Goal: Task Accomplishment & Management: Use online tool/utility

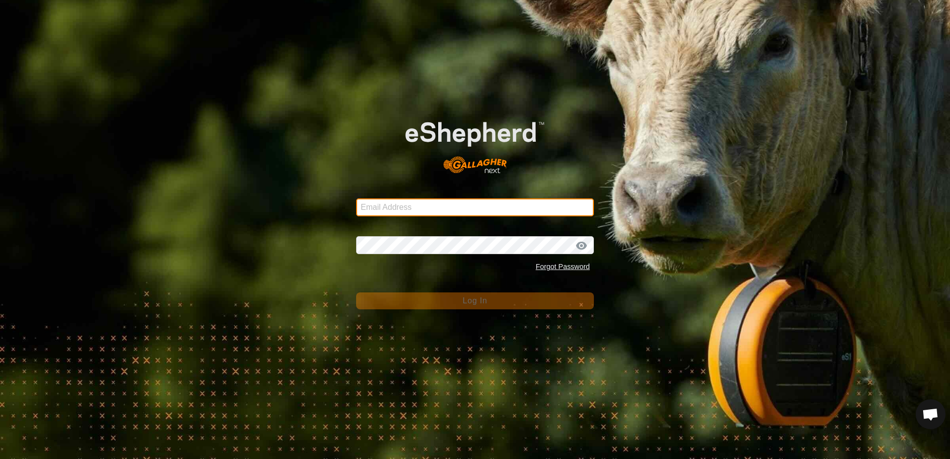
type input "[EMAIL_ADDRESS][DOMAIN_NAME]"
click at [390, 284] on form "Email Address [EMAIL_ADDRESS][DOMAIN_NAME] Password Forgot Password Log In" at bounding box center [475, 205] width 238 height 207
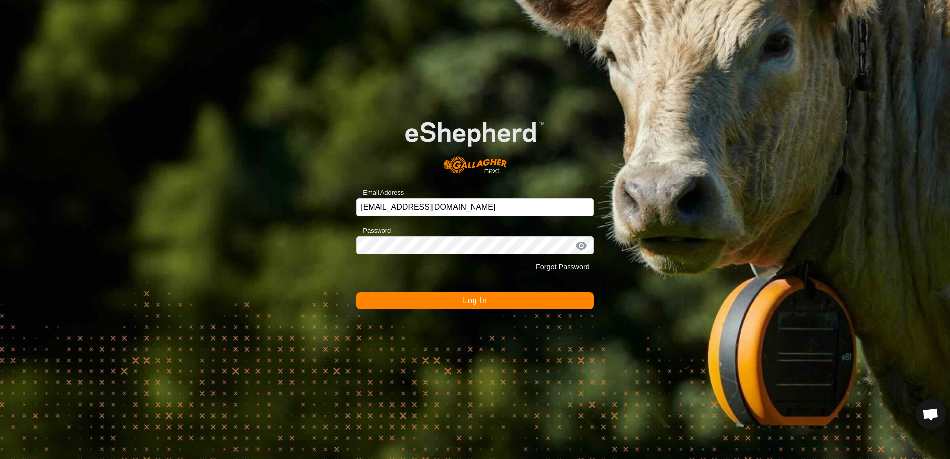
click at [448, 304] on button "Log In" at bounding box center [475, 301] width 238 height 17
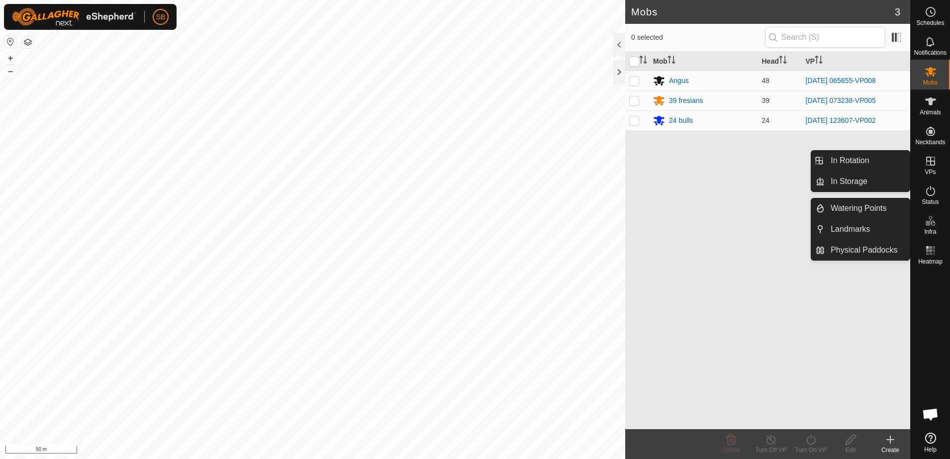
click at [849, 156] on link "In Rotation" at bounding box center [867, 161] width 85 height 20
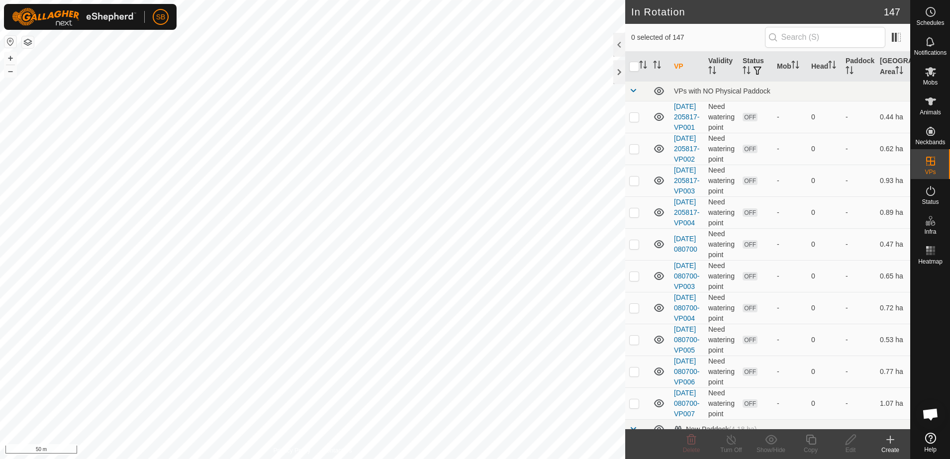
click at [888, 439] on icon at bounding box center [891, 440] width 12 height 12
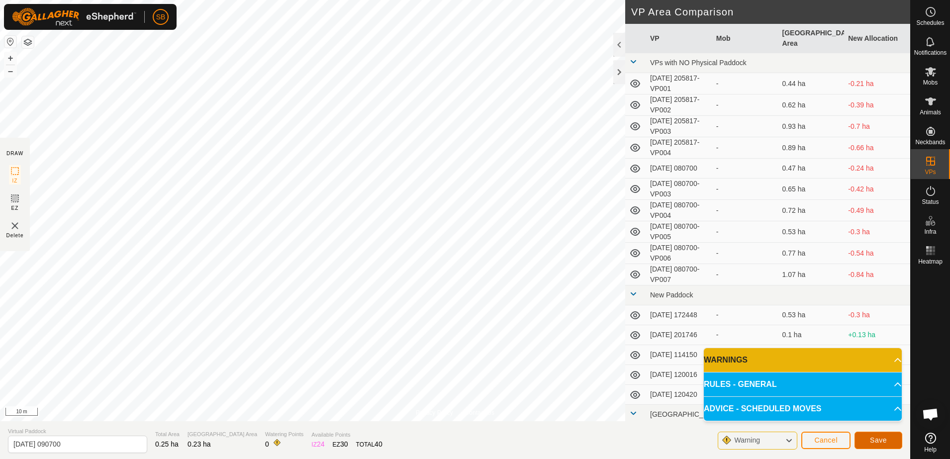
click at [878, 438] on span "Save" at bounding box center [878, 440] width 17 height 8
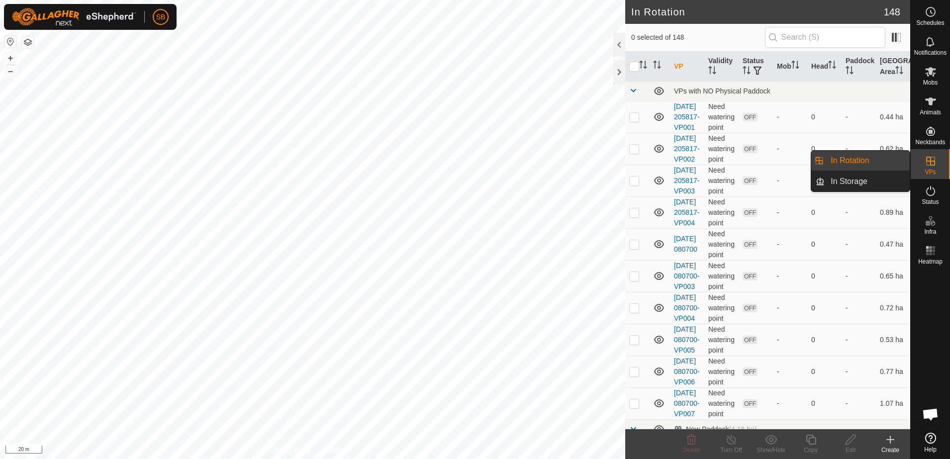
click at [884, 161] on link "In Rotation" at bounding box center [867, 161] width 85 height 20
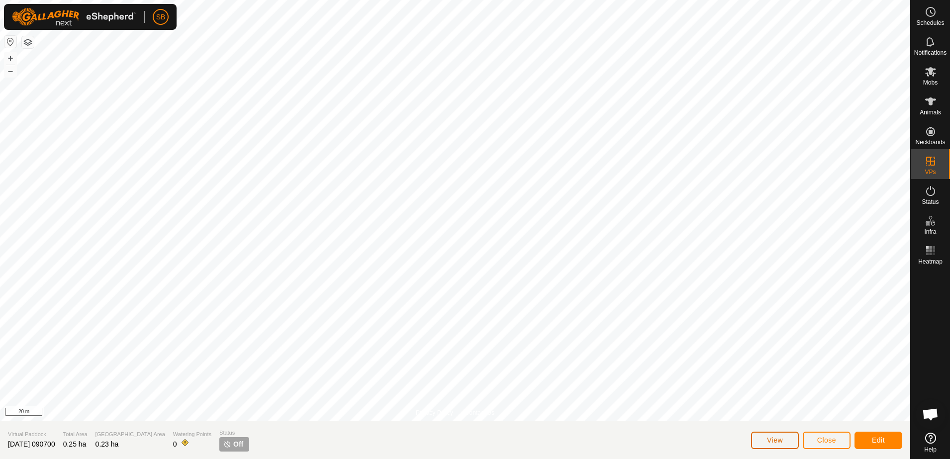
click at [783, 437] on span "View" at bounding box center [775, 440] width 16 height 8
click at [826, 437] on span "Close" at bounding box center [826, 440] width 19 height 8
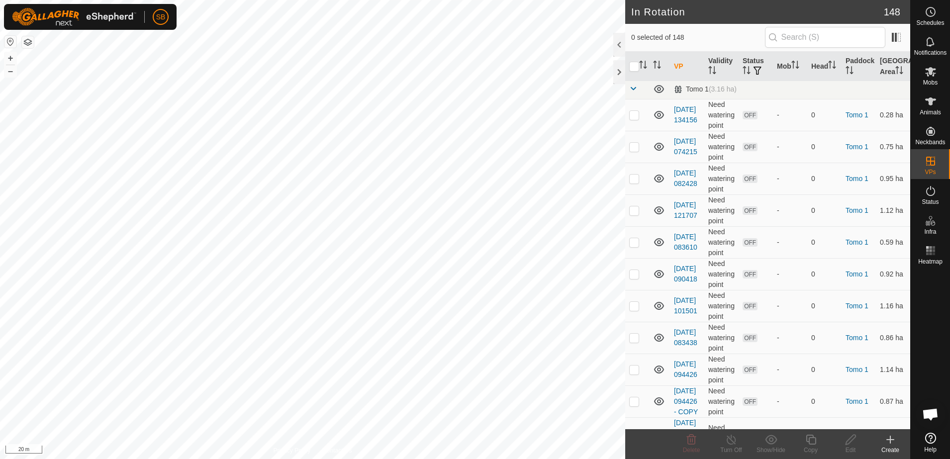
scroll to position [4727, 0]
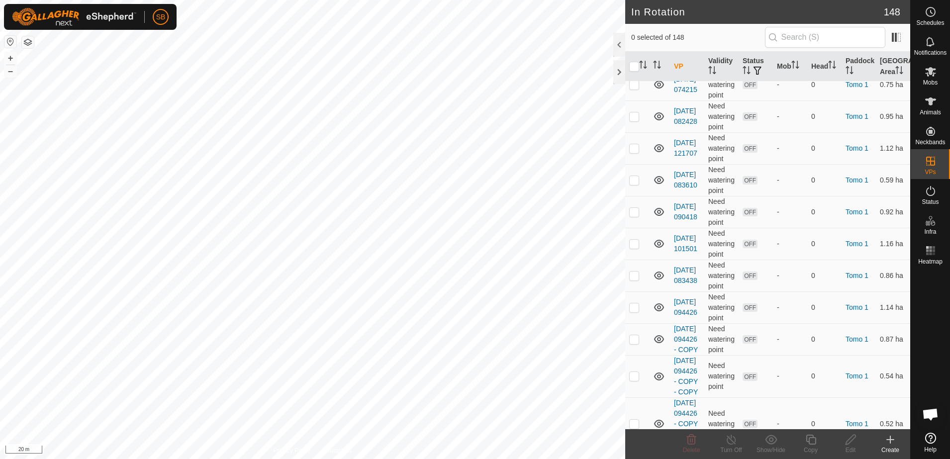
checkbox input "true"
click at [812, 440] on icon at bounding box center [811, 440] width 12 height 12
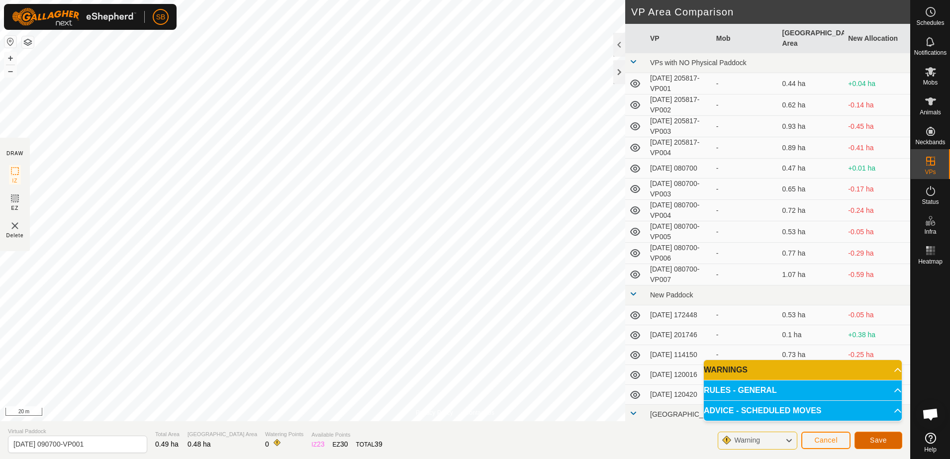
click at [870, 438] on button "Save" at bounding box center [879, 440] width 48 height 17
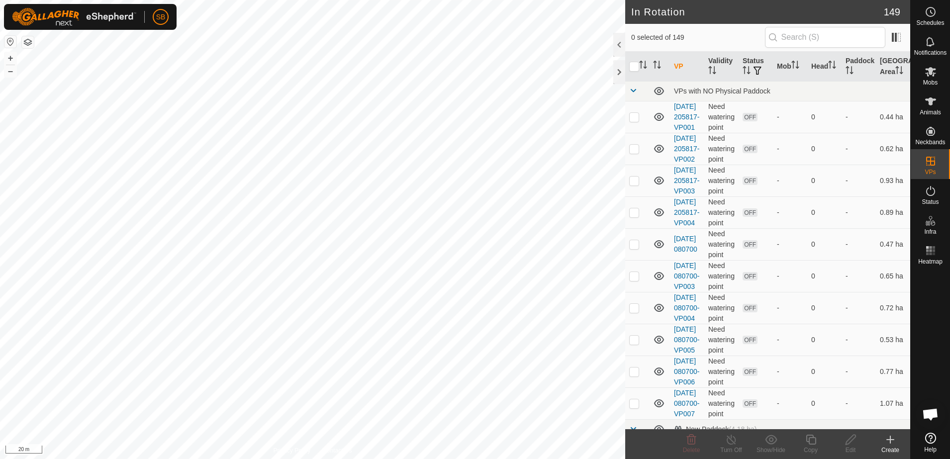
checkbox input "true"
click at [815, 438] on icon at bounding box center [811, 440] width 10 height 10
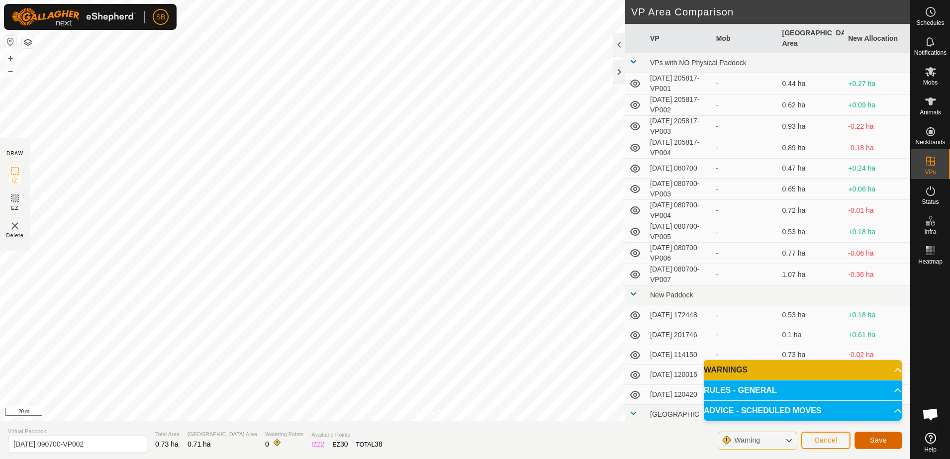
click at [882, 444] on span "Save" at bounding box center [878, 440] width 17 height 8
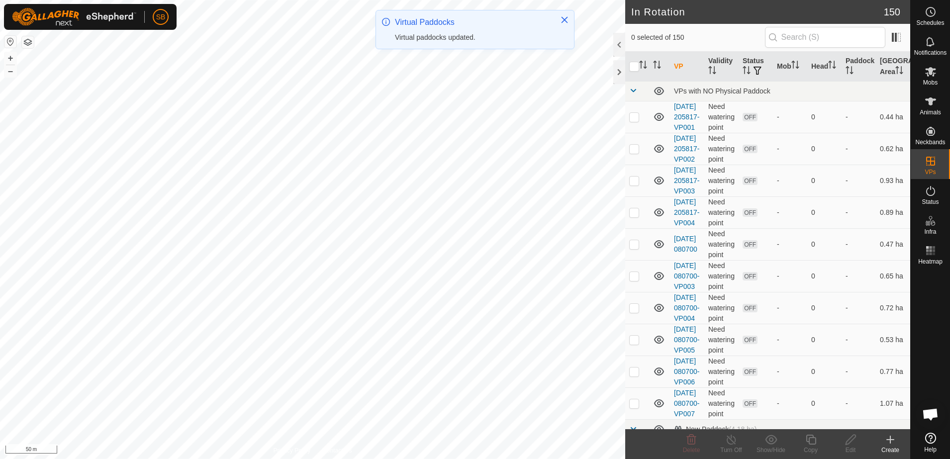
checkbox input "true"
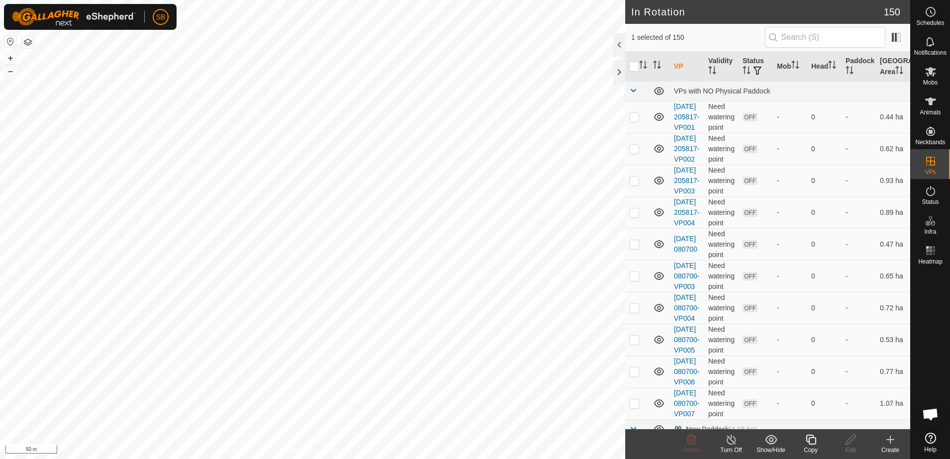
click at [809, 439] on icon at bounding box center [811, 440] width 10 height 10
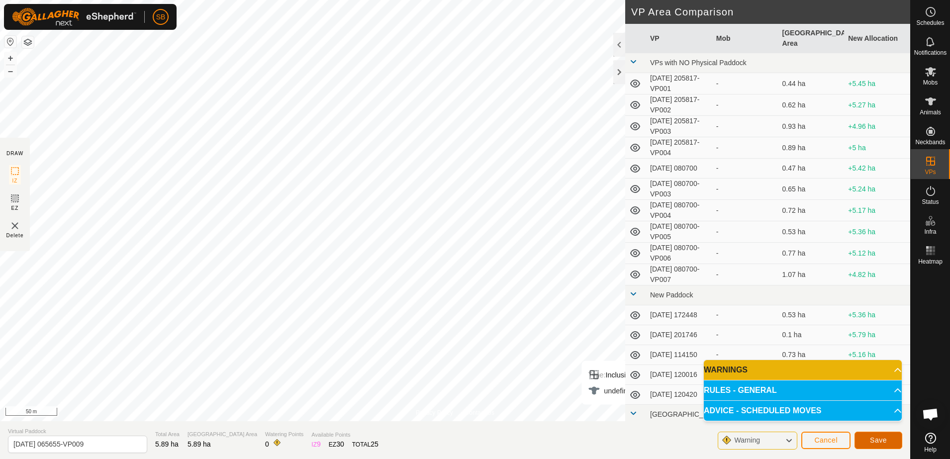
click at [881, 443] on span "Save" at bounding box center [878, 440] width 17 height 8
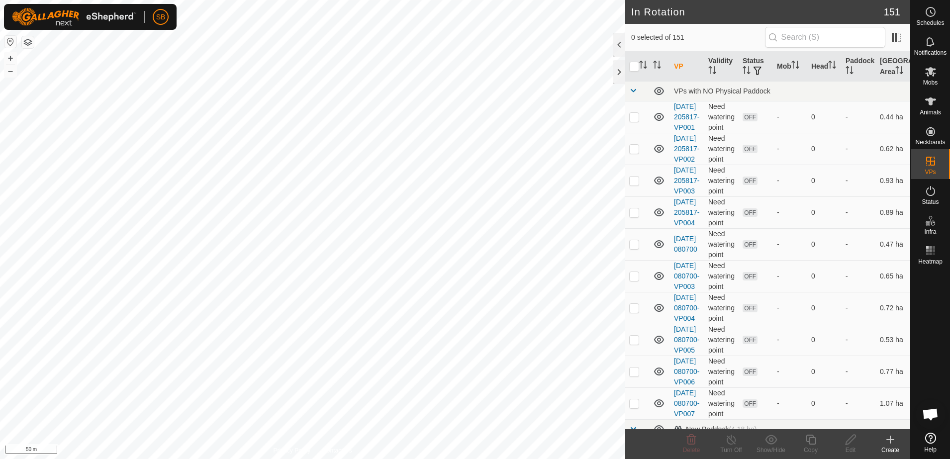
checkbox input "true"
click at [854, 444] on icon at bounding box center [851, 440] width 12 height 12
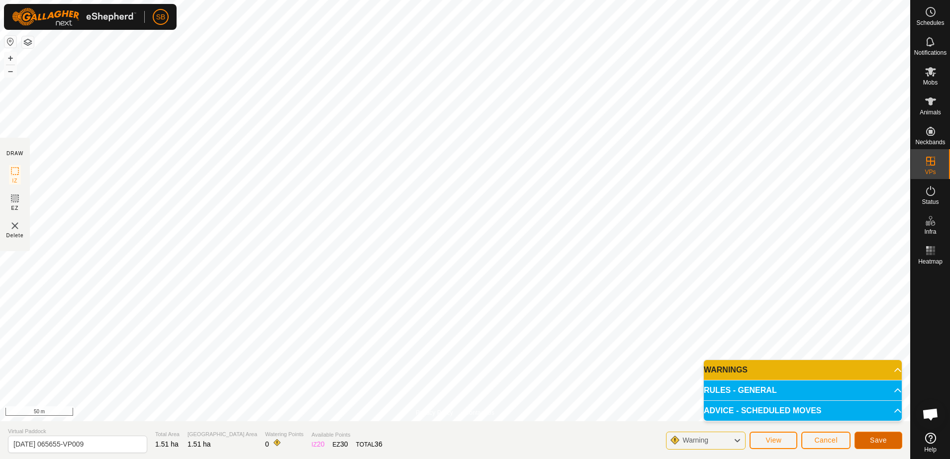
click at [877, 437] on span "Save" at bounding box center [878, 440] width 17 height 8
click at [735, 445] on icon at bounding box center [737, 440] width 8 height 13
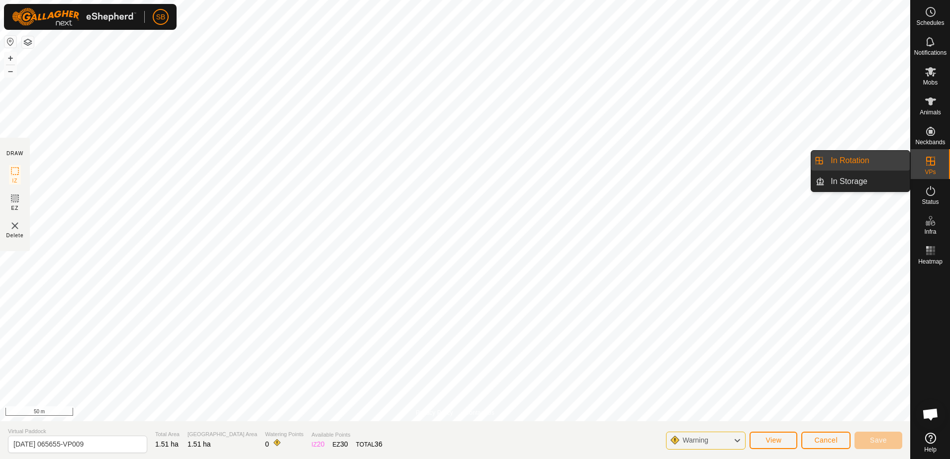
click at [861, 159] on link "In Rotation" at bounding box center [867, 161] width 85 height 20
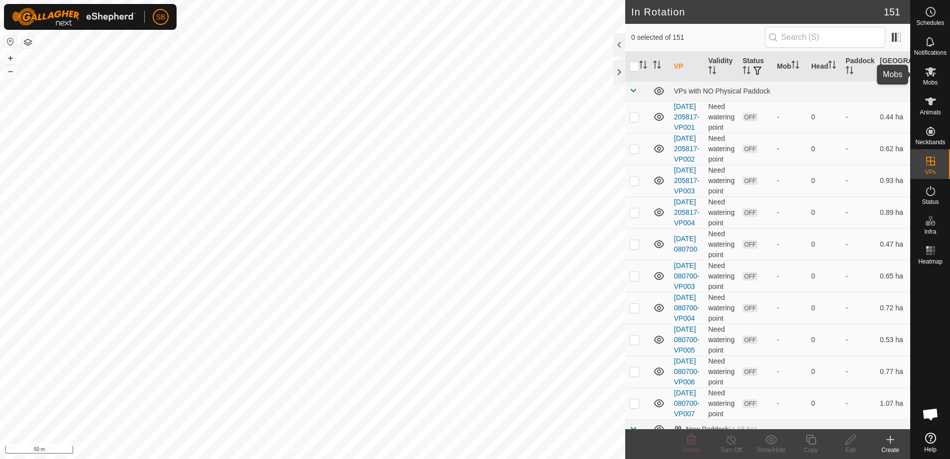
click at [935, 77] on icon at bounding box center [931, 72] width 12 height 12
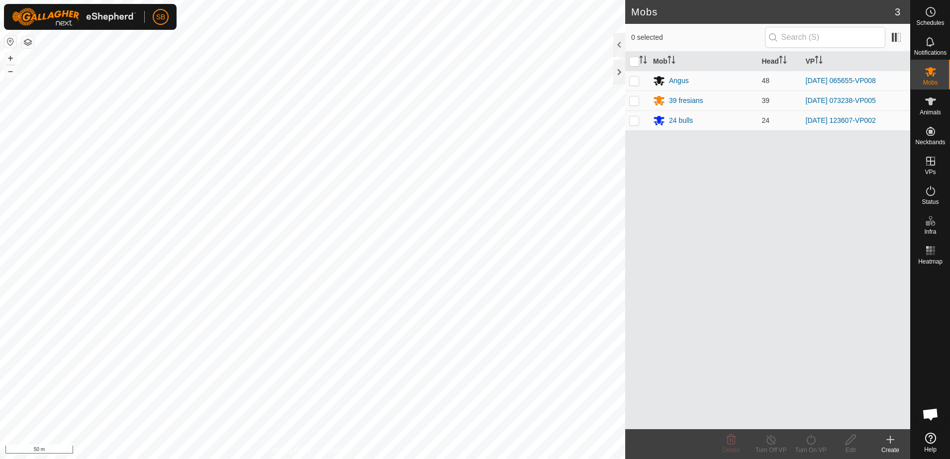
click at [637, 79] on p-checkbox at bounding box center [634, 81] width 10 height 8
checkbox input "true"
click at [808, 441] on icon at bounding box center [811, 440] width 9 height 10
click at [816, 420] on link "Now" at bounding box center [841, 418] width 99 height 20
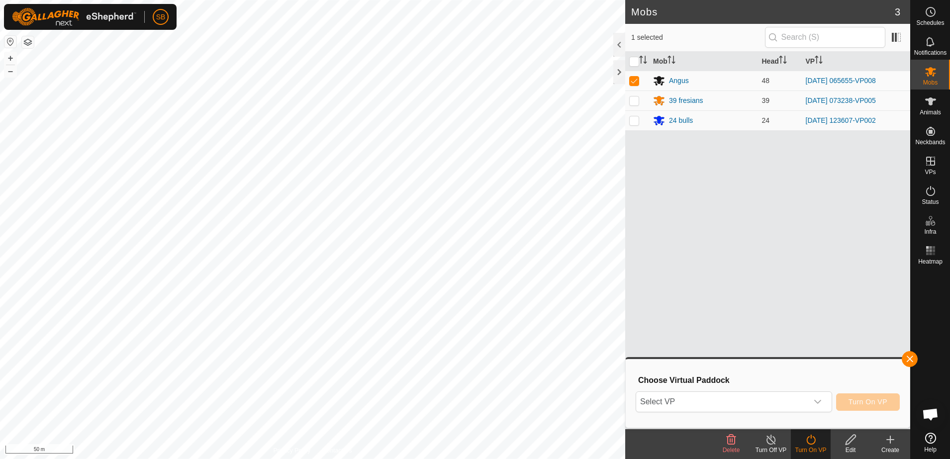
click at [764, 401] on span "Select VP" at bounding box center [722, 402] width 172 height 20
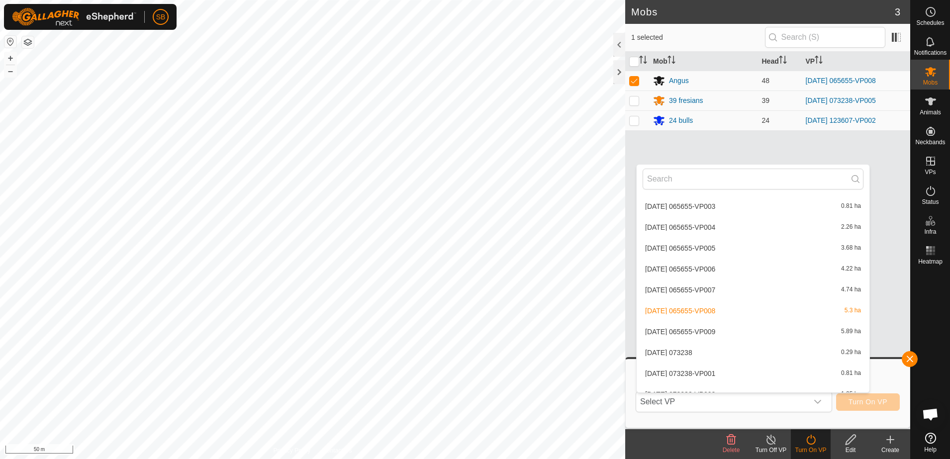
scroll to position [1255, 0]
click at [732, 315] on li "[DATE] 065655-VP009 5.89 ha" at bounding box center [753, 313] width 233 height 20
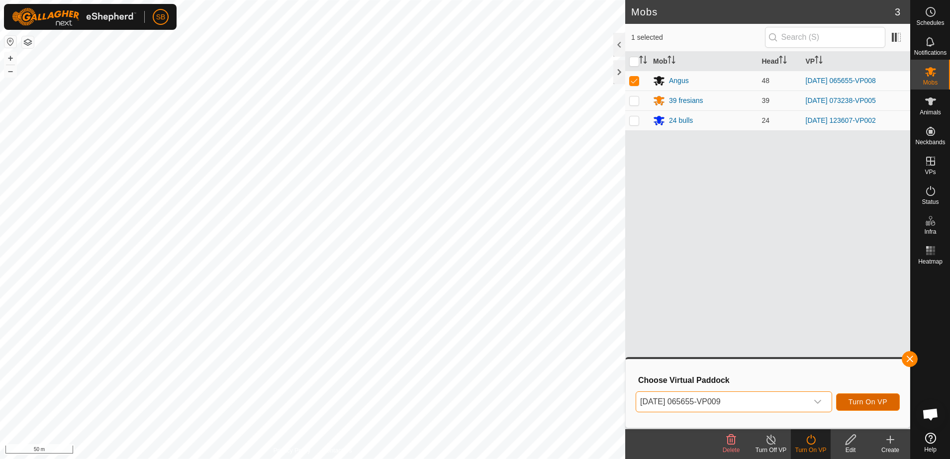
click at [859, 402] on span "Turn On VP" at bounding box center [868, 402] width 39 height 8
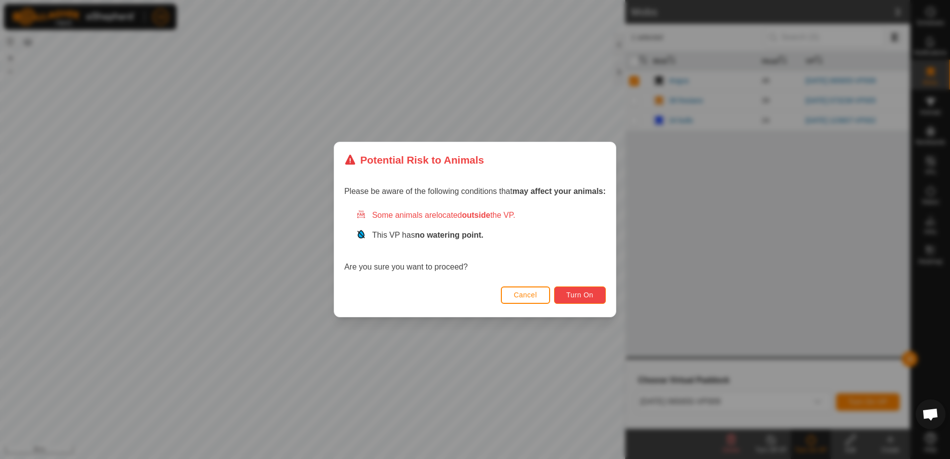
click at [599, 294] on button "Turn On" at bounding box center [580, 295] width 52 height 17
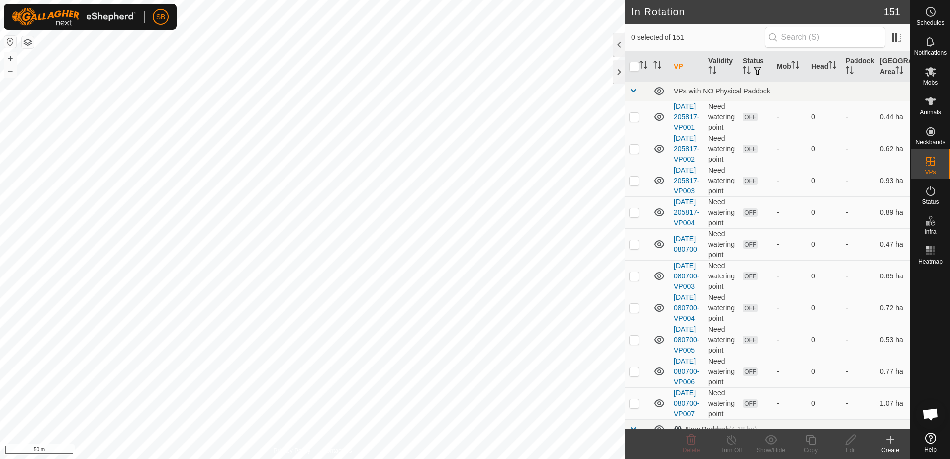
checkbox input "true"
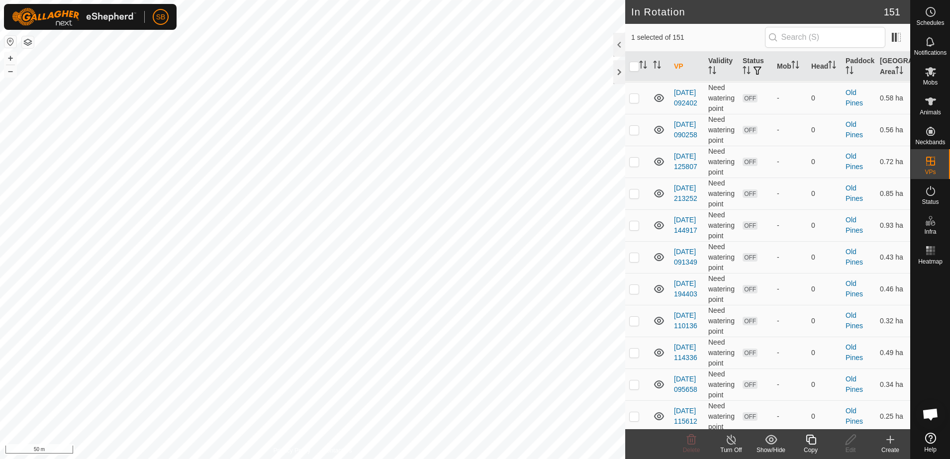
scroll to position [2736, 0]
checkbox input "false"
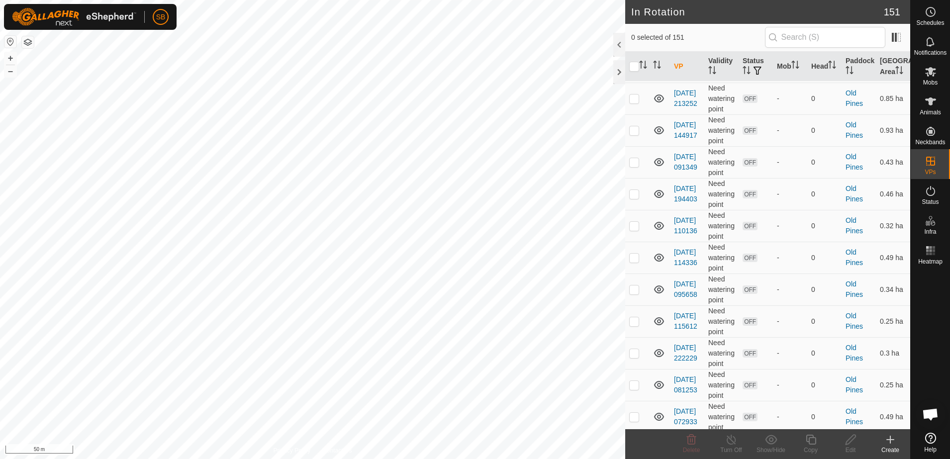
checkbox input "false"
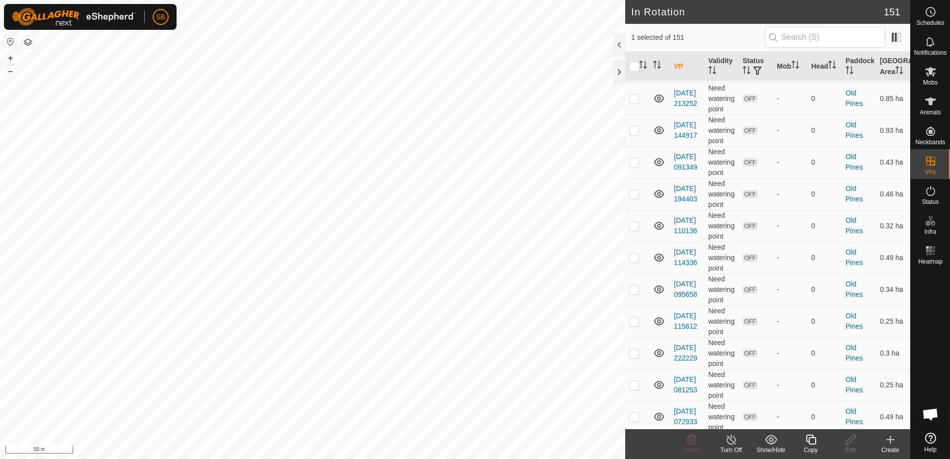
checkbox input "false"
checkbox input "true"
click at [808, 442] on icon at bounding box center [811, 440] width 12 height 12
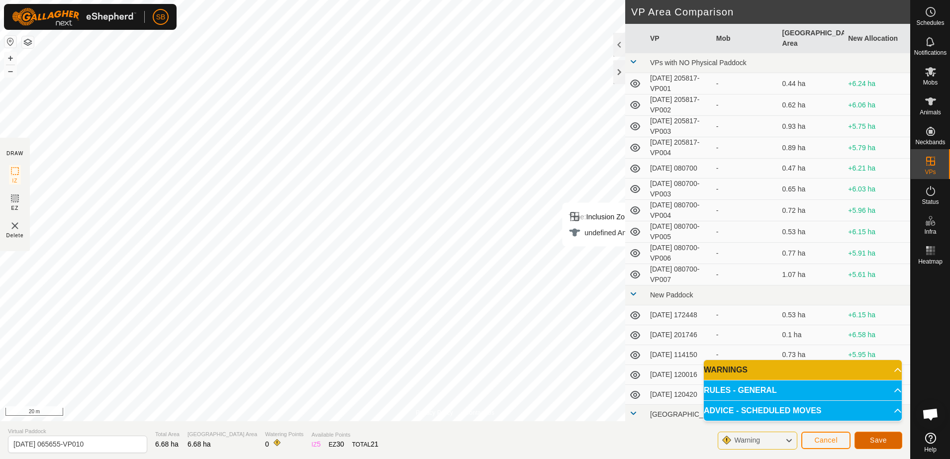
click at [880, 435] on button "Save" at bounding box center [879, 440] width 48 height 17
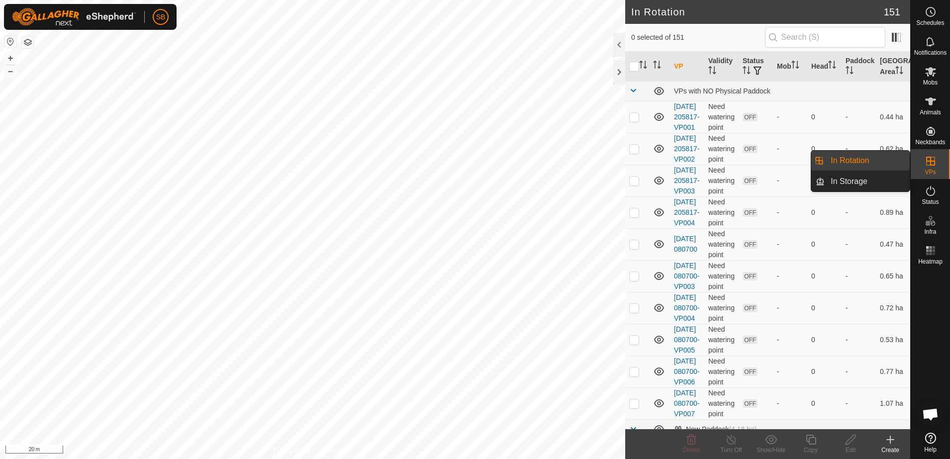
click at [937, 162] on es-virtualpaddocks-svg-icon at bounding box center [931, 161] width 18 height 16
click at [864, 161] on link "In Rotation" at bounding box center [867, 161] width 85 height 20
click at [850, 160] on link "In Rotation" at bounding box center [867, 161] width 85 height 20
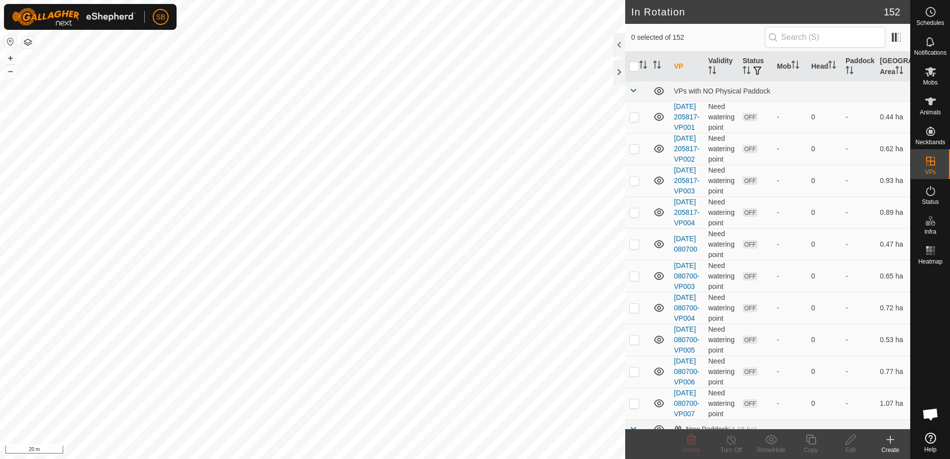
click at [888, 443] on icon at bounding box center [891, 440] width 12 height 12
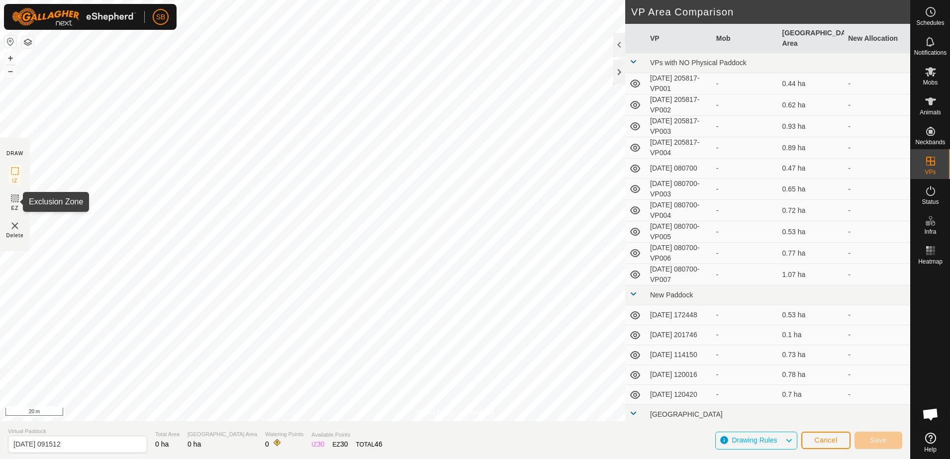
click at [14, 203] on icon at bounding box center [15, 199] width 12 height 12
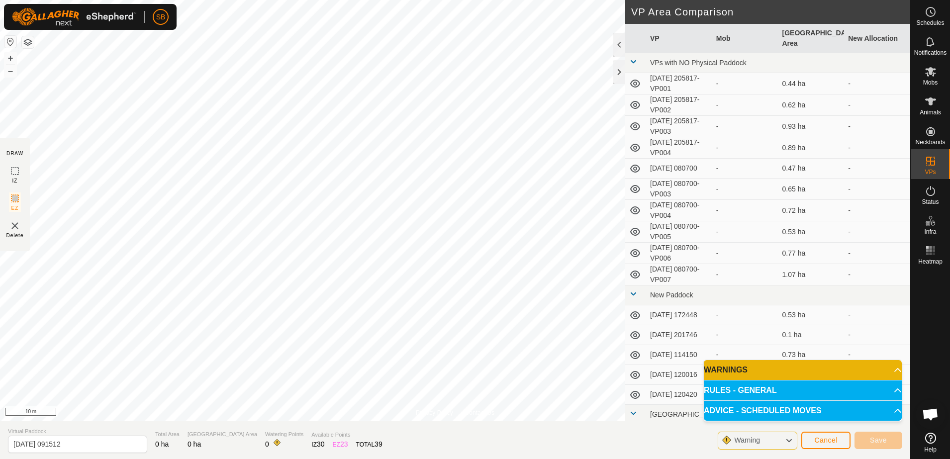
click at [790, 442] on icon at bounding box center [789, 440] width 8 height 13
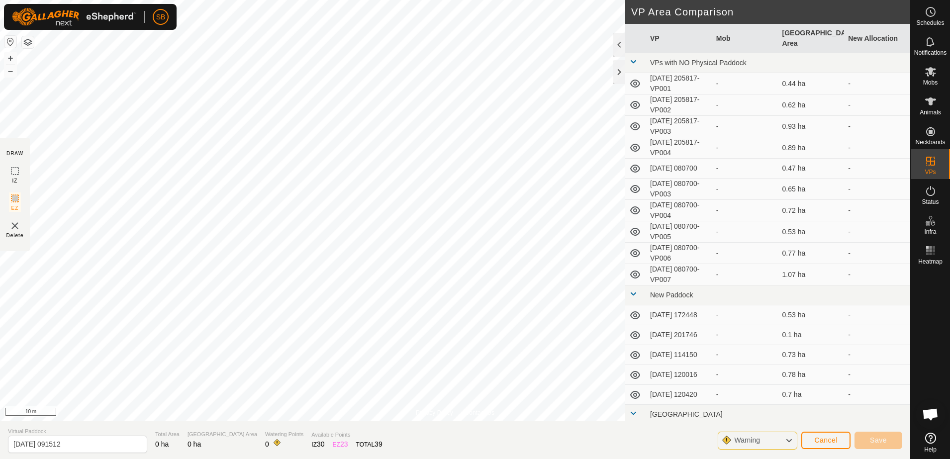
click at [790, 442] on icon at bounding box center [789, 440] width 8 height 13
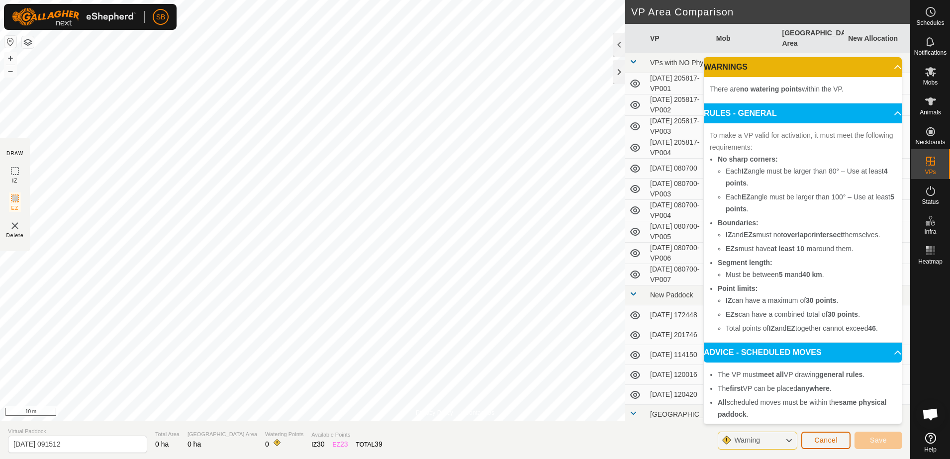
click at [829, 437] on span "Cancel" at bounding box center [825, 440] width 23 height 8
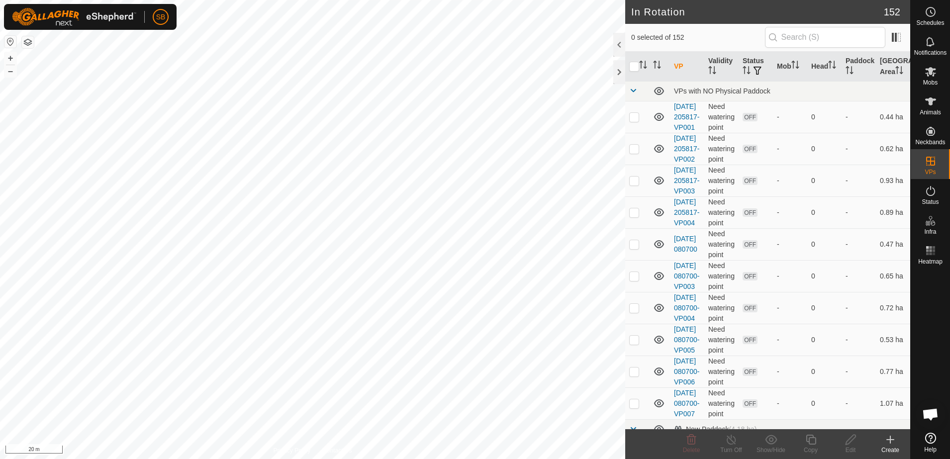
checkbox input "true"
click at [853, 446] on div "Edit" at bounding box center [851, 450] width 40 height 9
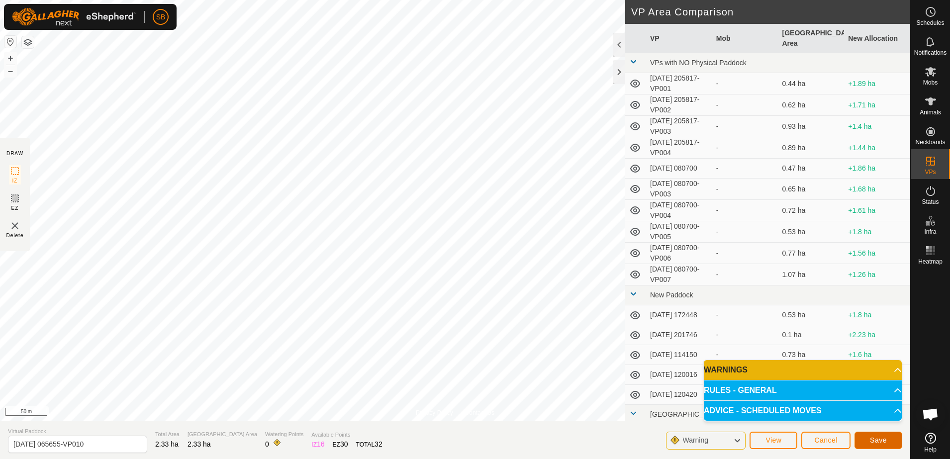
click at [884, 436] on span "Save" at bounding box center [878, 440] width 17 height 8
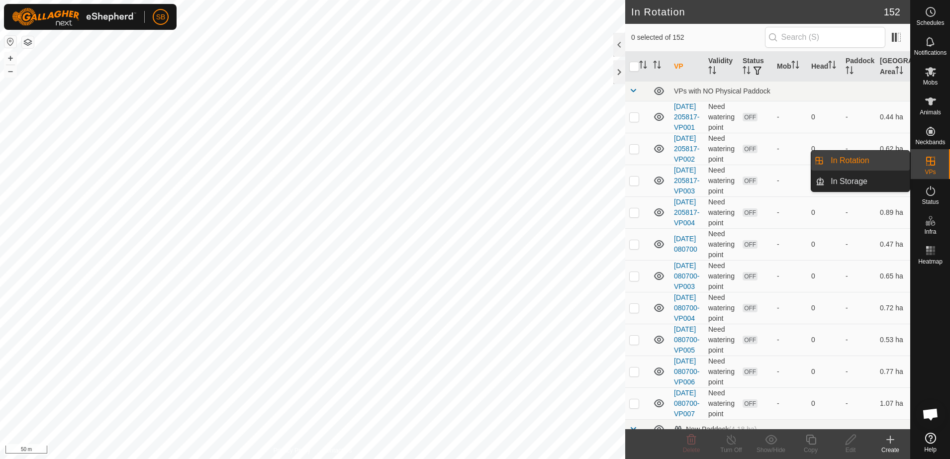
drag, startPoint x: 939, startPoint y: 149, endPoint x: 930, endPoint y: 163, distance: 17.0
click at [930, 163] on icon at bounding box center [930, 161] width 9 height 9
click at [869, 163] on link "In Rotation" at bounding box center [867, 161] width 85 height 20
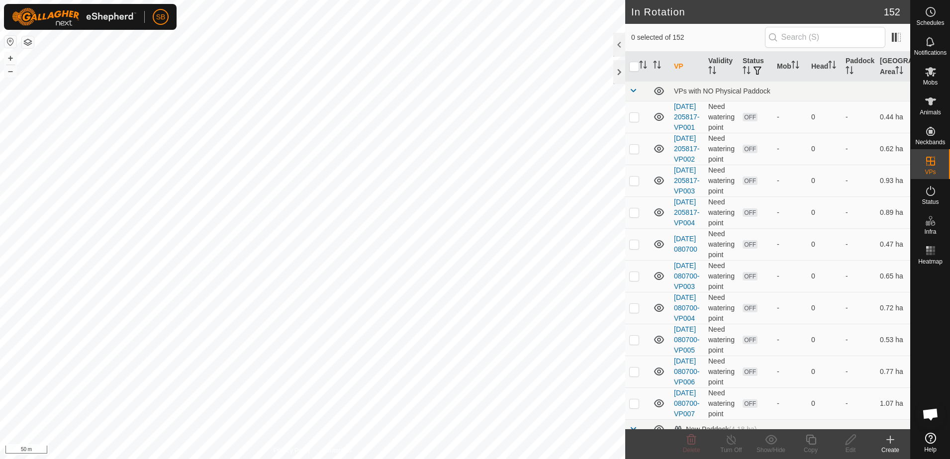
click at [892, 441] on icon at bounding box center [891, 440] width 12 height 12
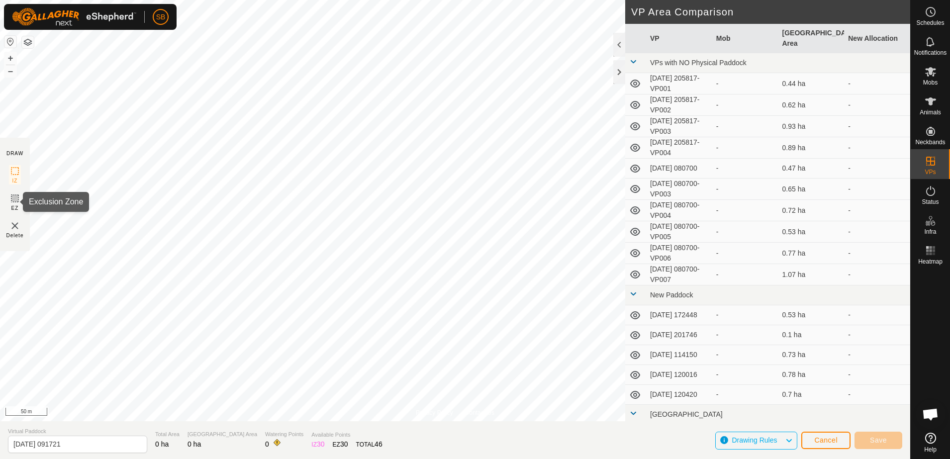
click at [14, 198] on icon at bounding box center [15, 199] width 6 height 6
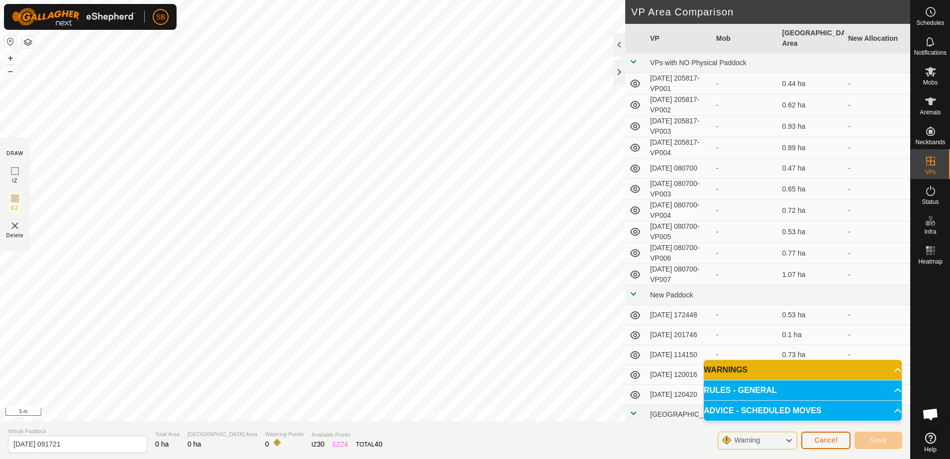
click at [838, 439] on button "Cancel" at bounding box center [826, 440] width 49 height 17
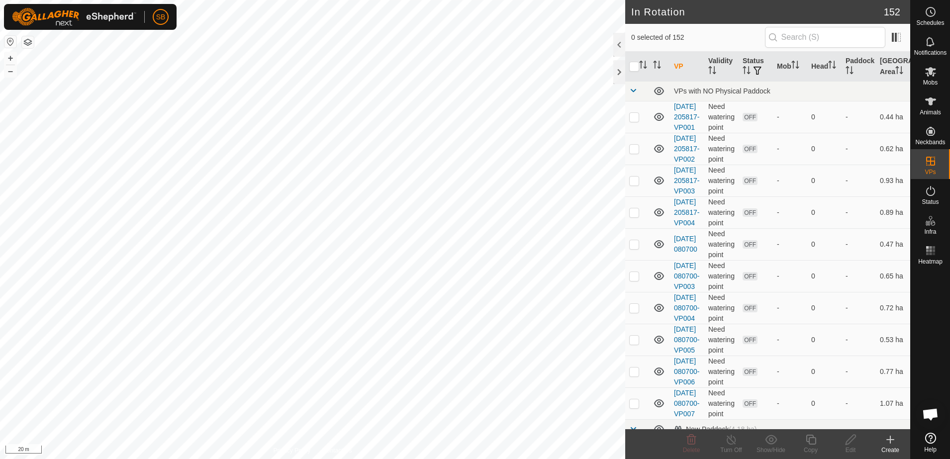
checkbox input "true"
click at [848, 444] on icon at bounding box center [851, 440] width 10 height 10
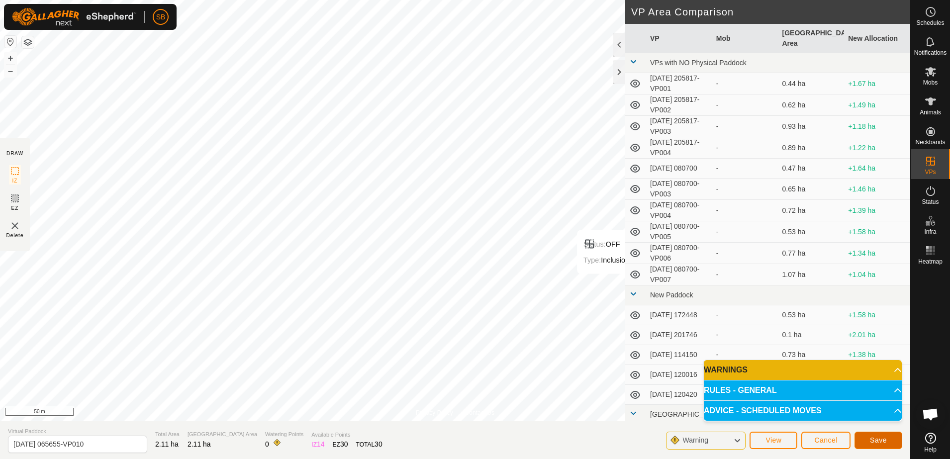
click at [886, 441] on span "Save" at bounding box center [878, 440] width 17 height 8
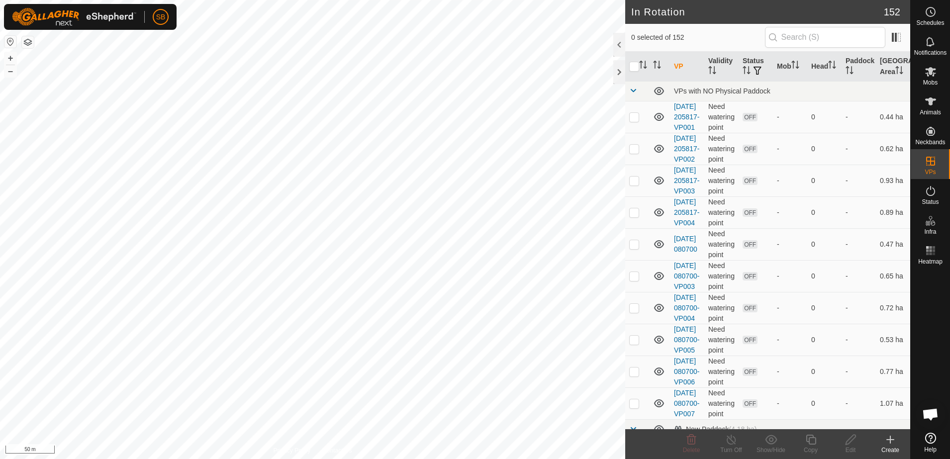
checkbox input "true"
click at [807, 443] on icon at bounding box center [811, 440] width 12 height 12
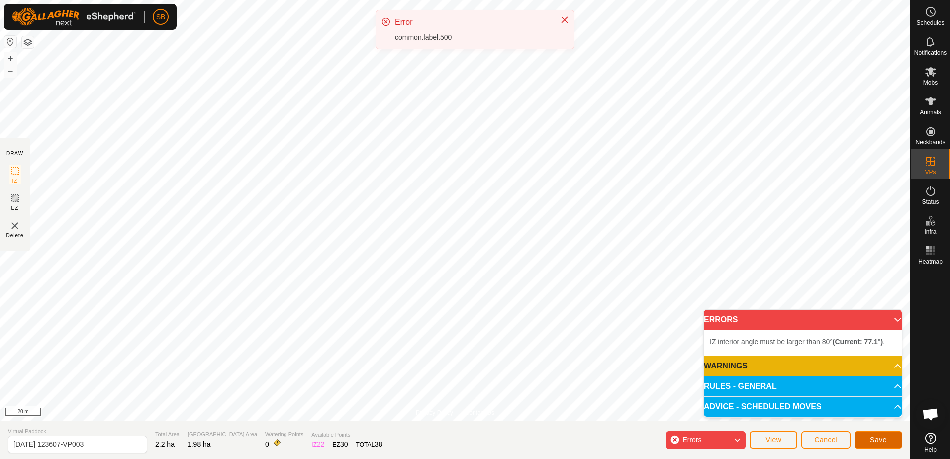
click at [883, 436] on span "Save" at bounding box center [878, 440] width 17 height 8
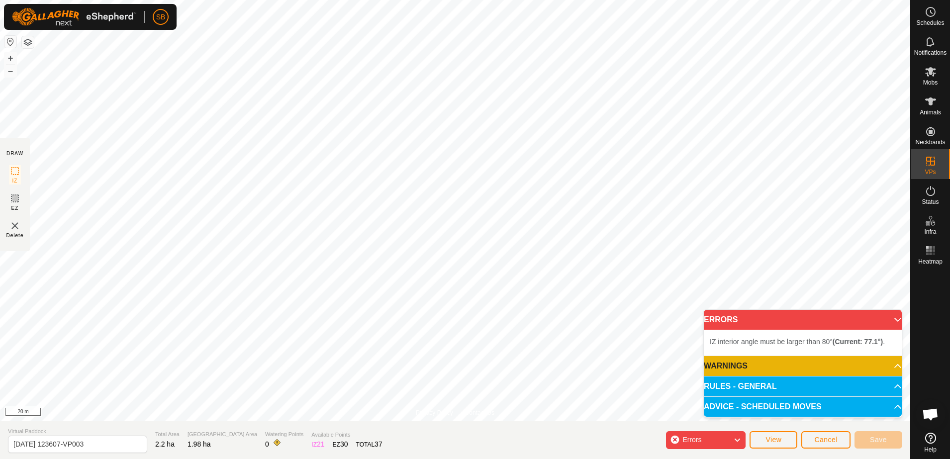
click at [737, 440] on icon at bounding box center [737, 440] width 8 height 13
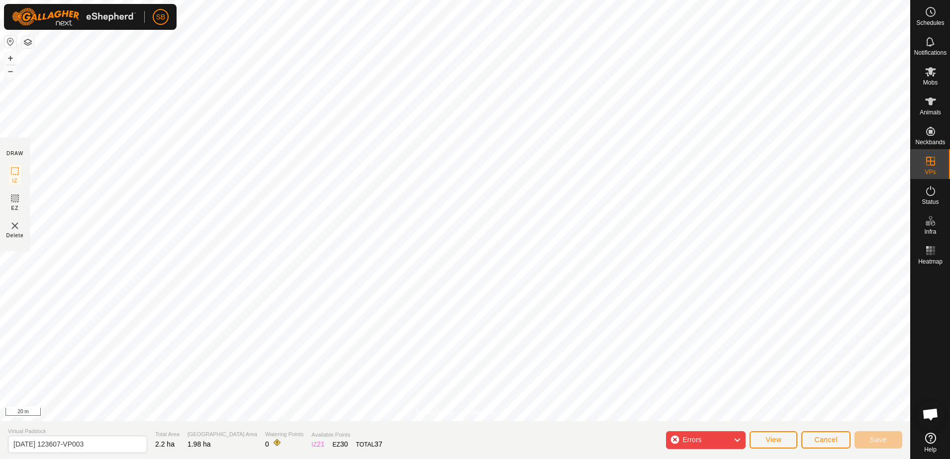
click at [736, 440] on icon at bounding box center [737, 440] width 8 height 13
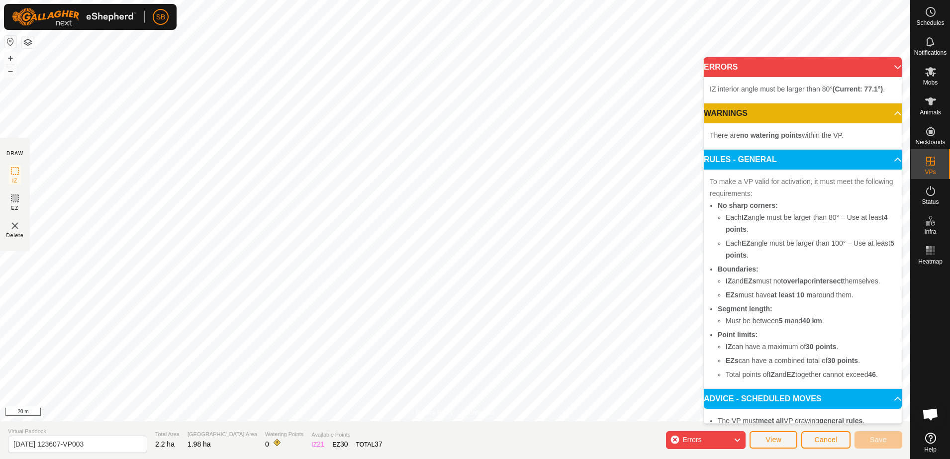
click at [881, 430] on div "Save" at bounding box center [879, 440] width 48 height 24
drag, startPoint x: 588, startPoint y: 426, endPoint x: 621, endPoint y: 431, distance: 34.2
click at [588, 427] on section "Virtual Paddock 2025-09-07 123607-VP003 Total Area 2.2 ha Grazing Area 1.98 ha …" at bounding box center [455, 440] width 910 height 38
click at [738, 442] on icon at bounding box center [737, 440] width 8 height 13
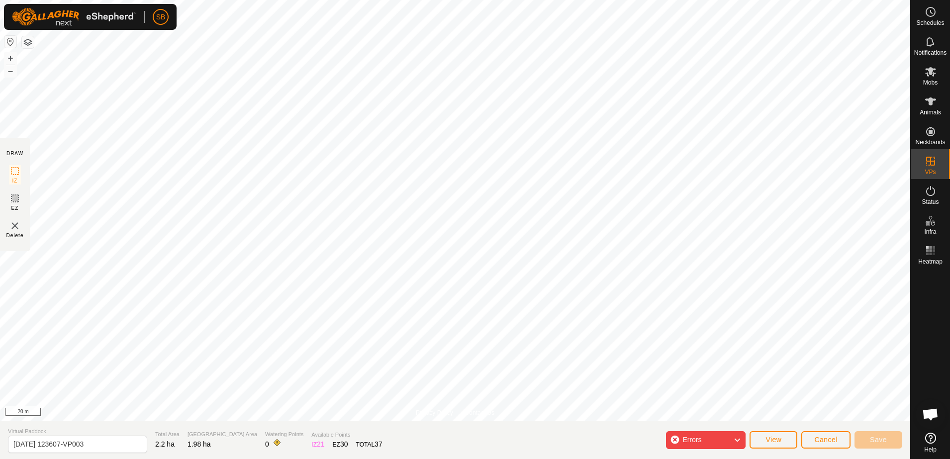
click at [613, 439] on section "Virtual Paddock 2025-09-07 123607-VP003 Total Area 2.2 ha Grazing Area 1.98 ha …" at bounding box center [455, 440] width 910 height 38
click at [678, 439] on div "Errors" at bounding box center [706, 440] width 80 height 18
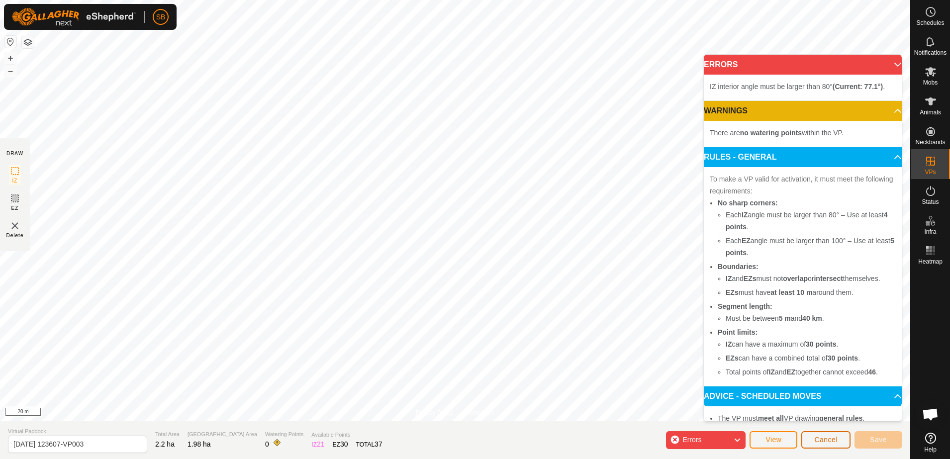
click at [820, 444] on button "Cancel" at bounding box center [826, 439] width 49 height 17
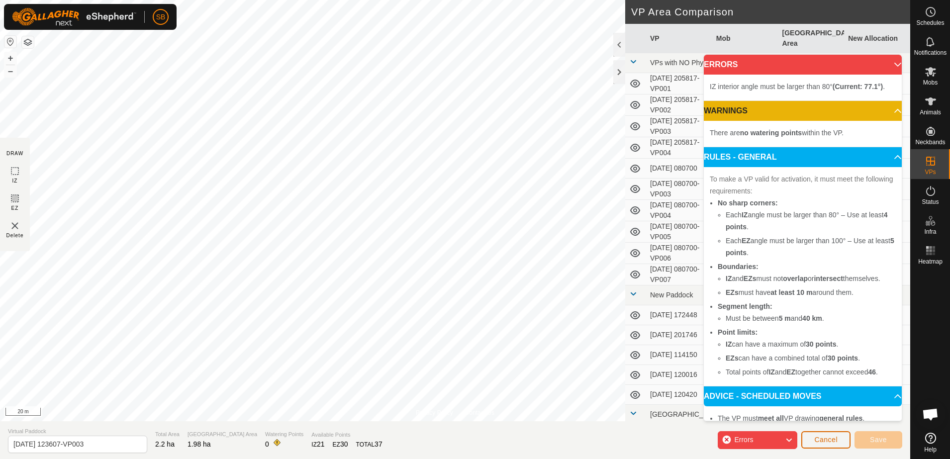
click at [826, 440] on span "Cancel" at bounding box center [825, 440] width 23 height 8
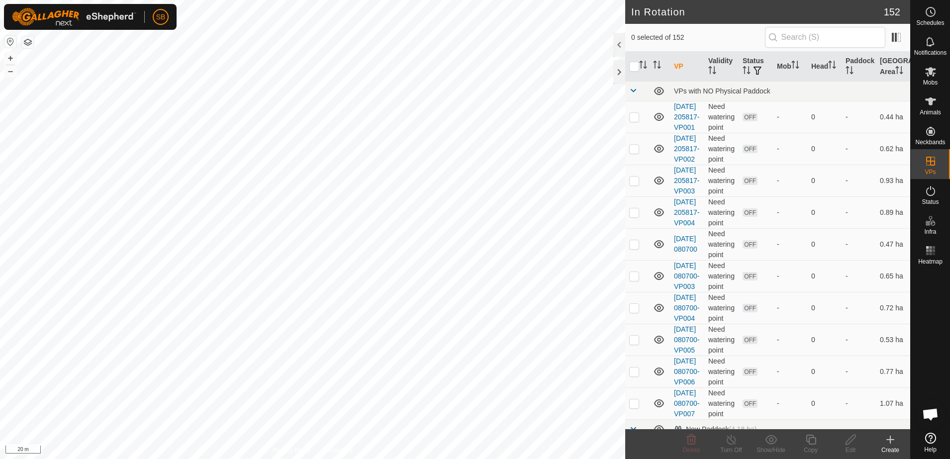
checkbox input "true"
click at [812, 445] on icon at bounding box center [811, 440] width 12 height 12
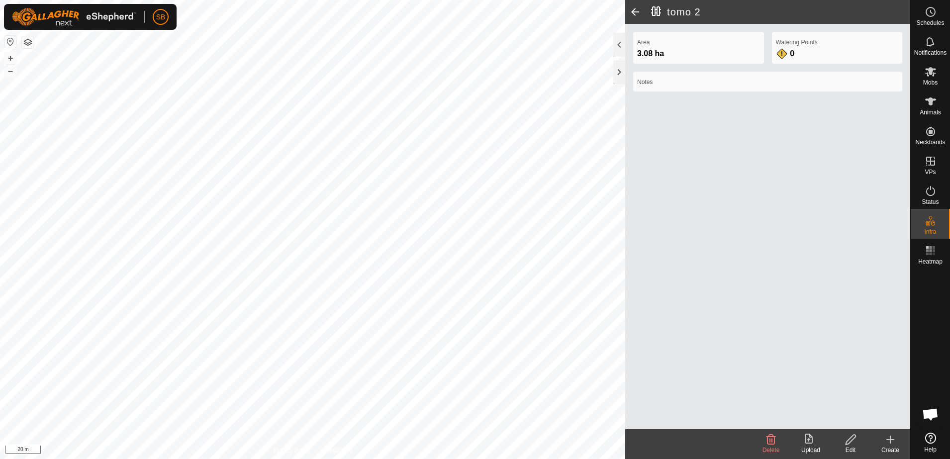
click at [634, 8] on span at bounding box center [635, 12] width 20 height 24
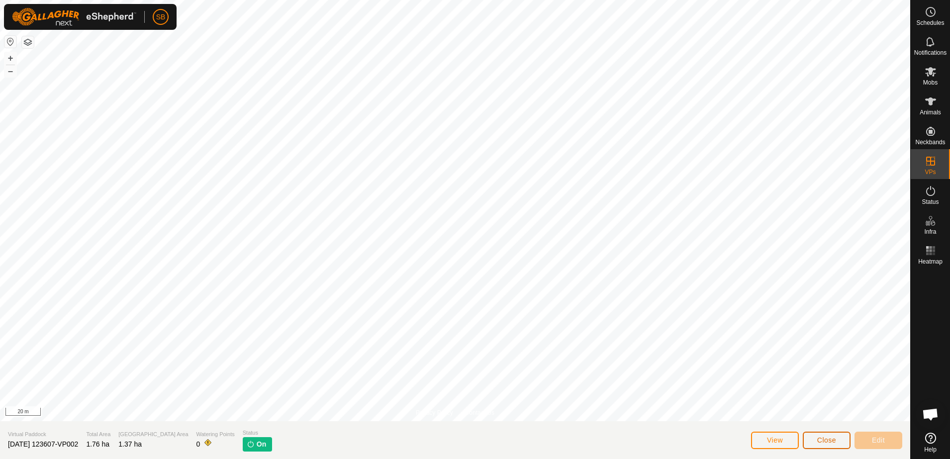
click at [830, 441] on span "Close" at bounding box center [826, 440] width 19 height 8
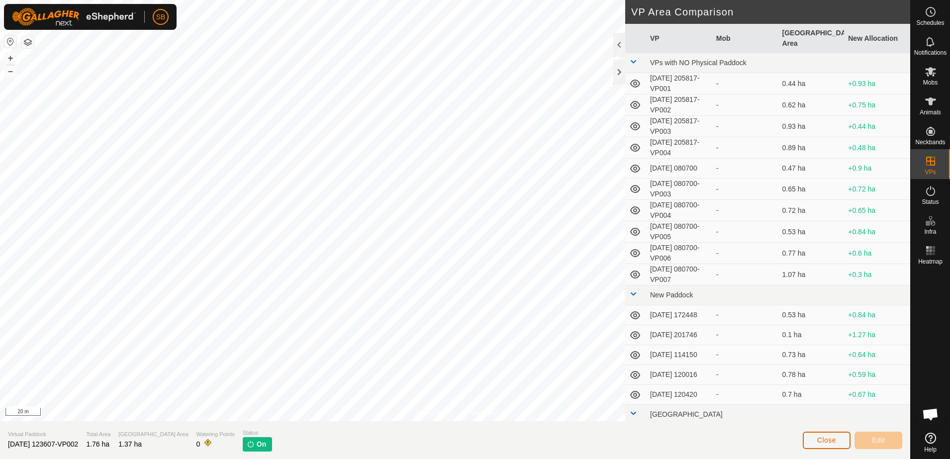
click at [837, 437] on button "Close" at bounding box center [827, 440] width 48 height 17
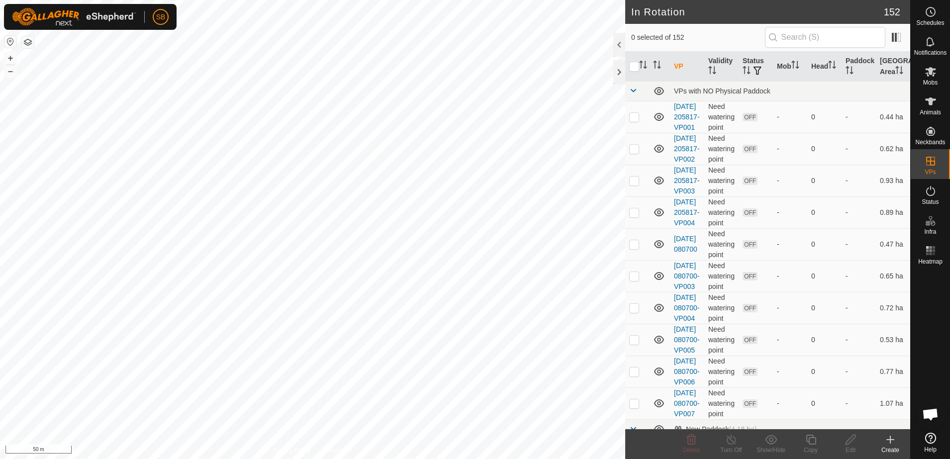
checkbox input "true"
click at [891, 440] on icon at bounding box center [891, 440] width 12 height 12
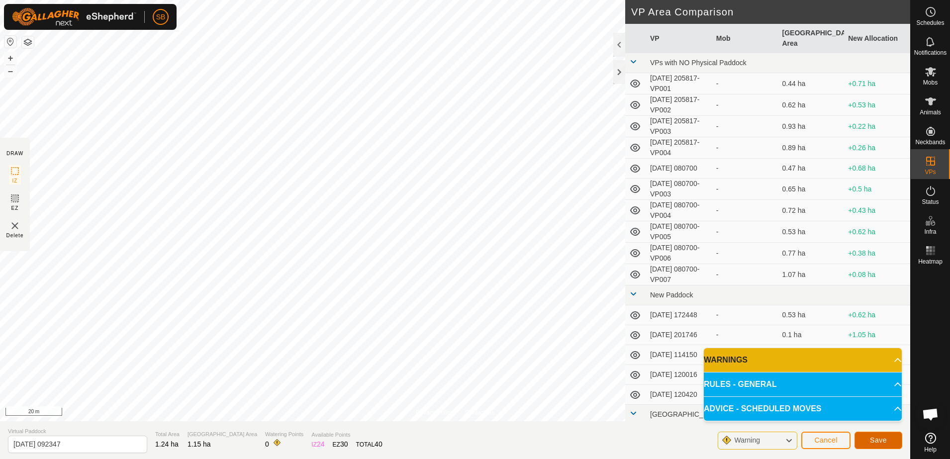
click at [881, 440] on span "Save" at bounding box center [878, 440] width 17 height 8
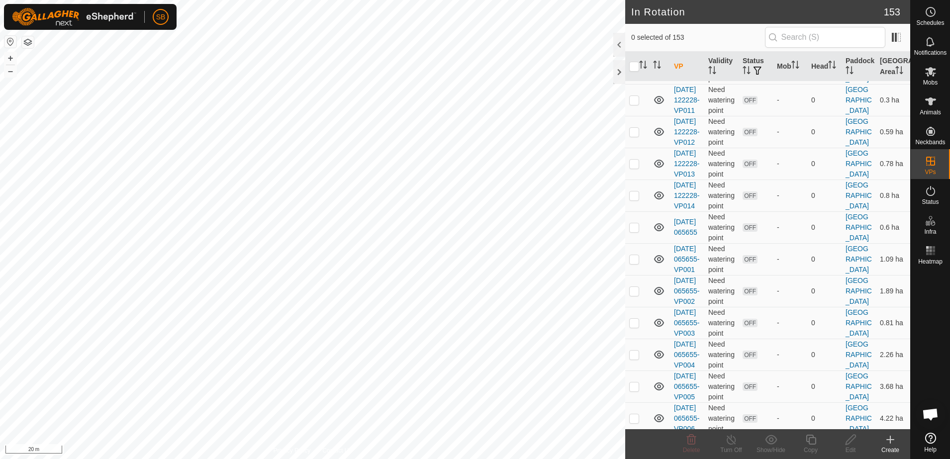
scroll to position [1990, 0]
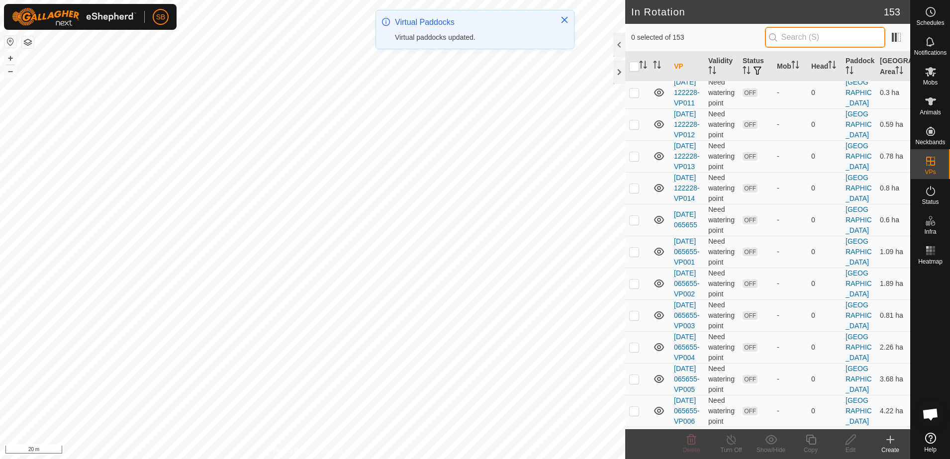
click at [831, 33] on input "text" at bounding box center [825, 37] width 120 height 21
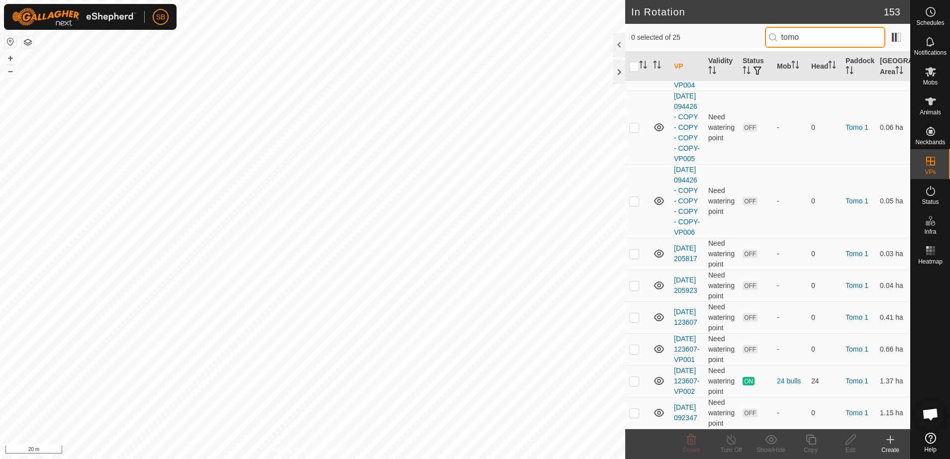
scroll to position [907, 0]
type input "tomo"
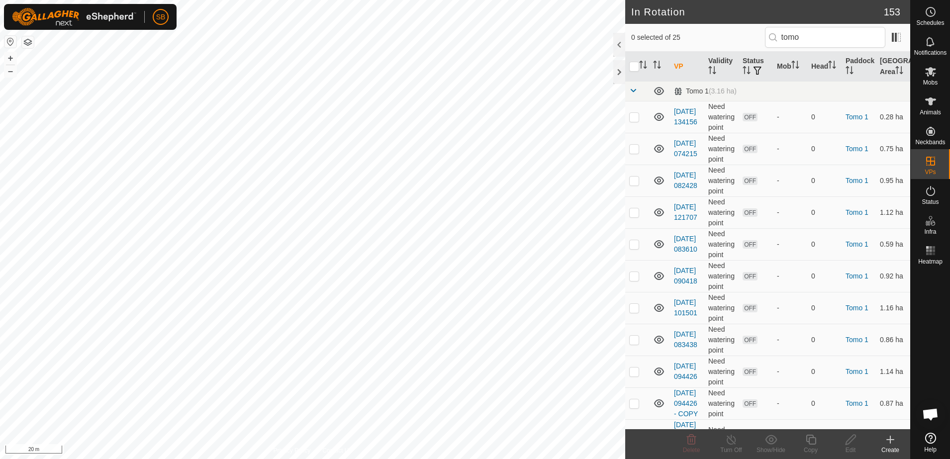
click at [636, 407] on p-checkbox at bounding box center [634, 404] width 10 height 8
click at [640, 404] on td at bounding box center [637, 404] width 24 height 32
checkbox input "false"
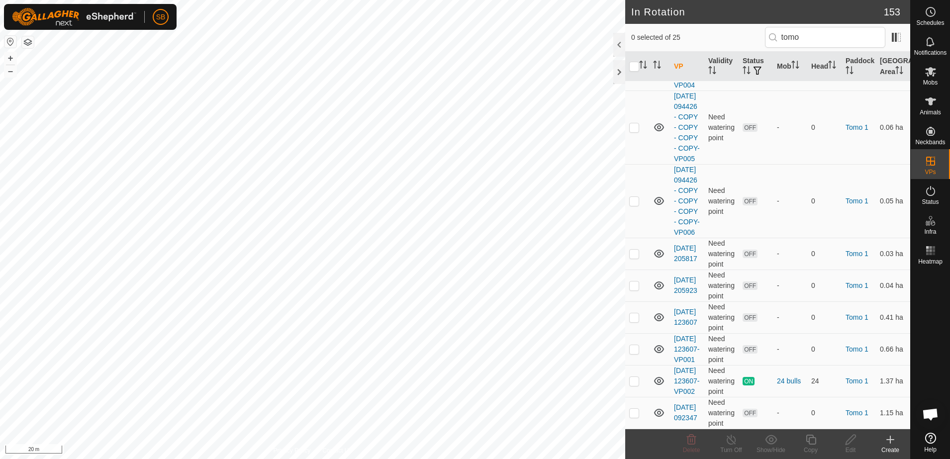
scroll to position [907, 0]
click at [633, 411] on p-checkbox at bounding box center [634, 413] width 10 height 8
checkbox input "true"
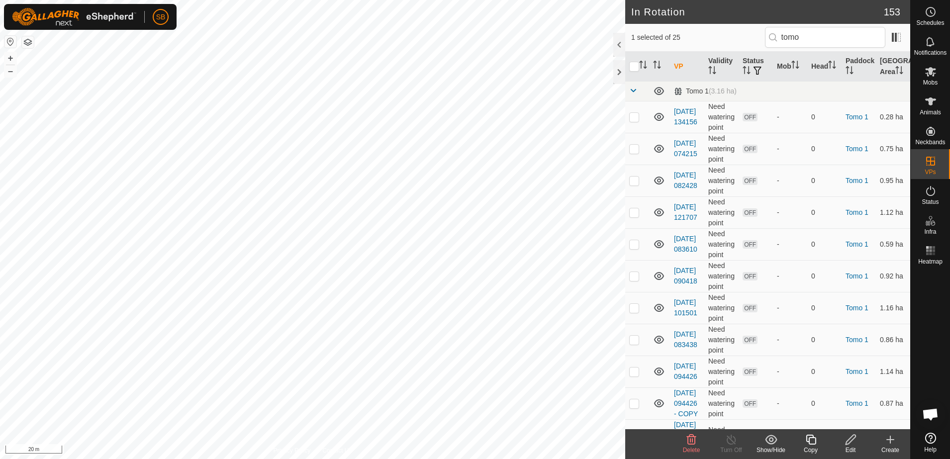
click at [634, 407] on p-checkbox at bounding box center [634, 404] width 10 height 8
checkbox input "true"
click at [930, 75] on icon at bounding box center [930, 71] width 11 height 9
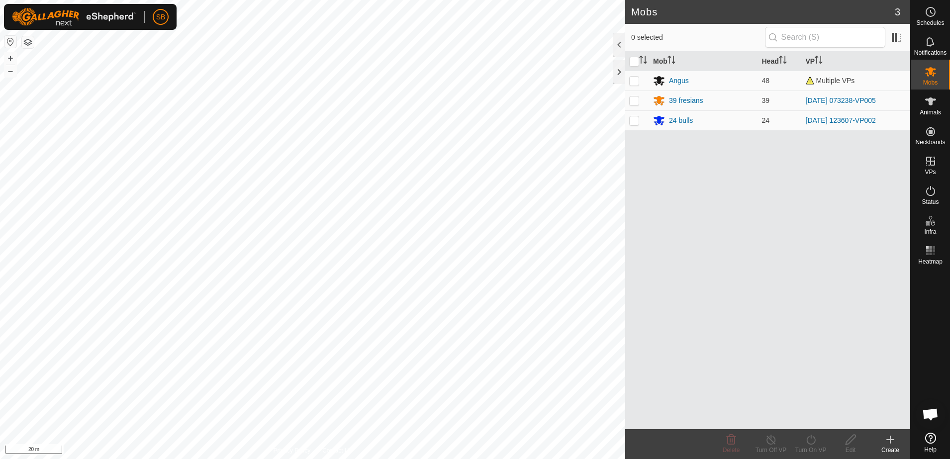
click at [639, 121] on p-checkbox at bounding box center [634, 120] width 10 height 8
checkbox input "true"
click at [810, 442] on icon at bounding box center [811, 440] width 12 height 12
click at [817, 419] on link "Now" at bounding box center [841, 418] width 99 height 20
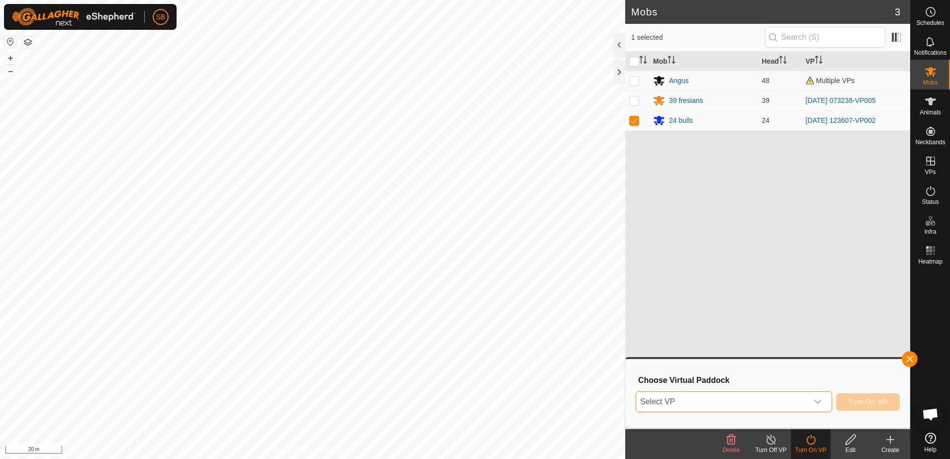
click at [784, 399] on span "Select VP" at bounding box center [722, 402] width 172 height 20
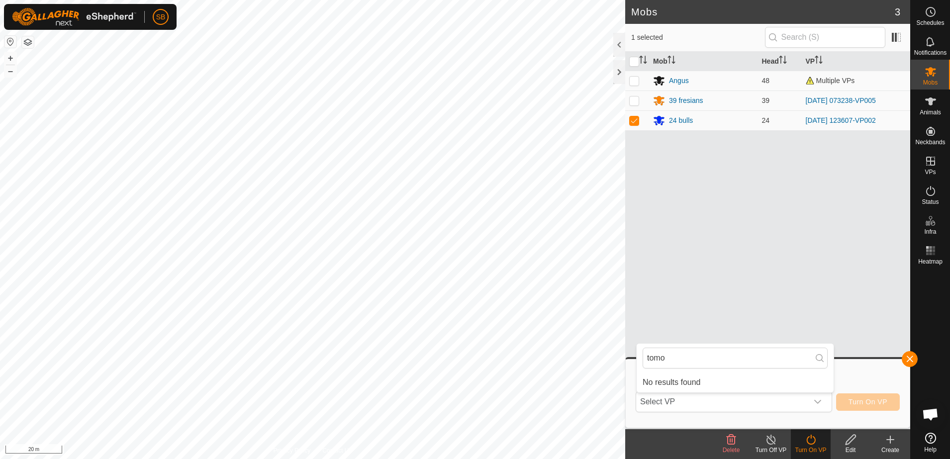
type input "tomo"
click at [802, 408] on span "Select VP" at bounding box center [722, 402] width 172 height 20
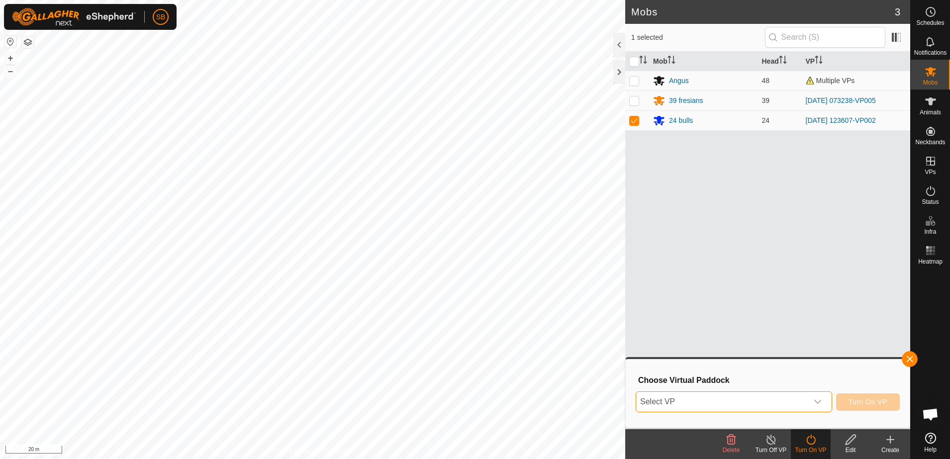
click at [804, 397] on span "Select VP" at bounding box center [722, 402] width 172 height 20
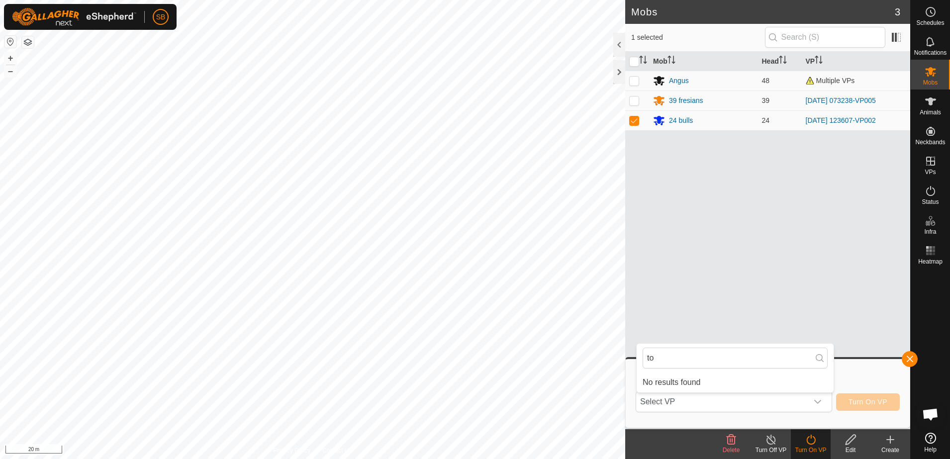
type input "t"
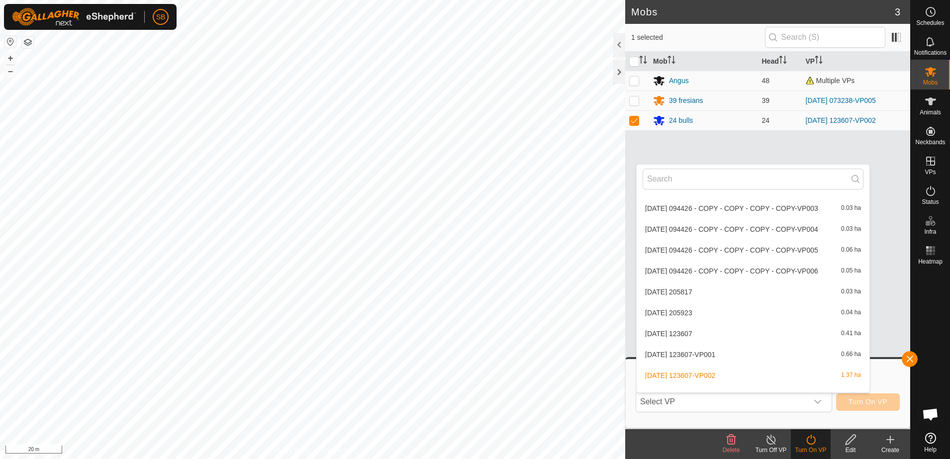
scroll to position [3180, 0]
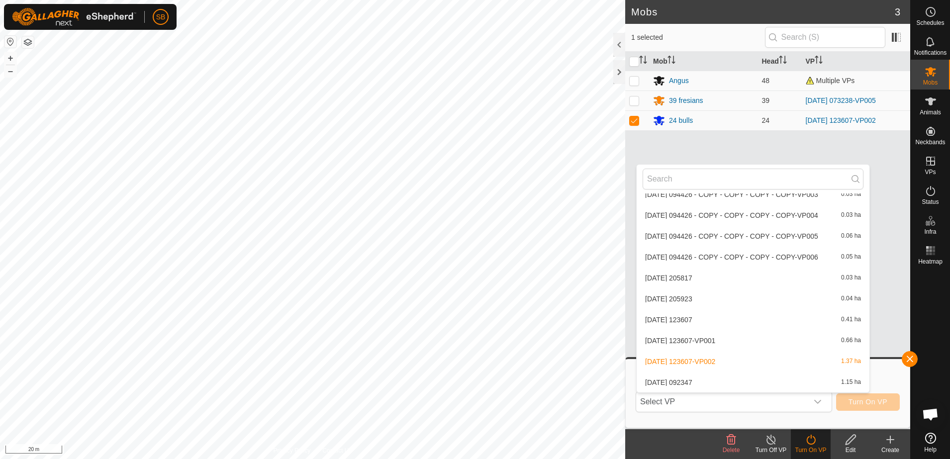
click at [699, 380] on li "2025-09-10 092347 1.15 ha" at bounding box center [753, 383] width 233 height 20
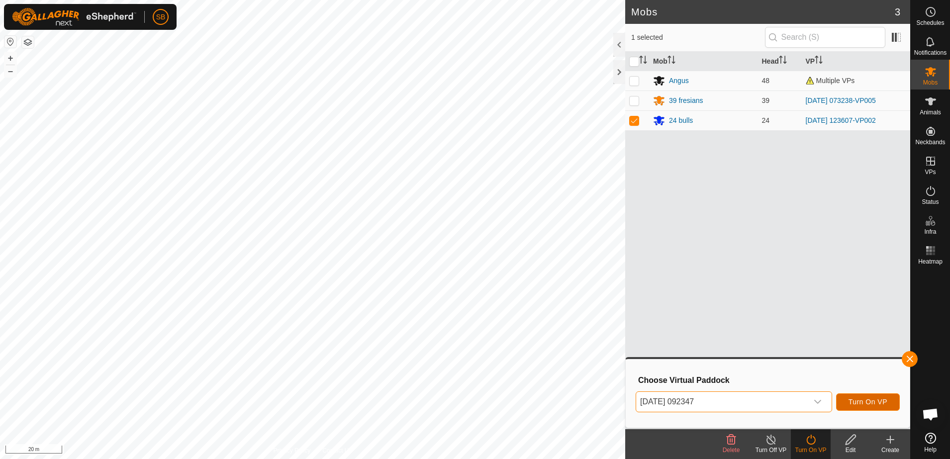
click at [864, 400] on span "Turn On VP" at bounding box center [868, 402] width 39 height 8
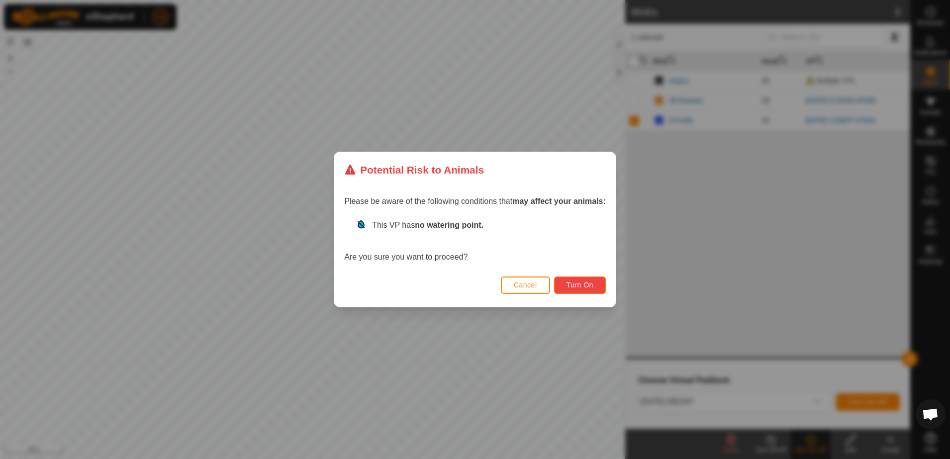
click at [586, 287] on span "Turn On" at bounding box center [580, 285] width 27 height 8
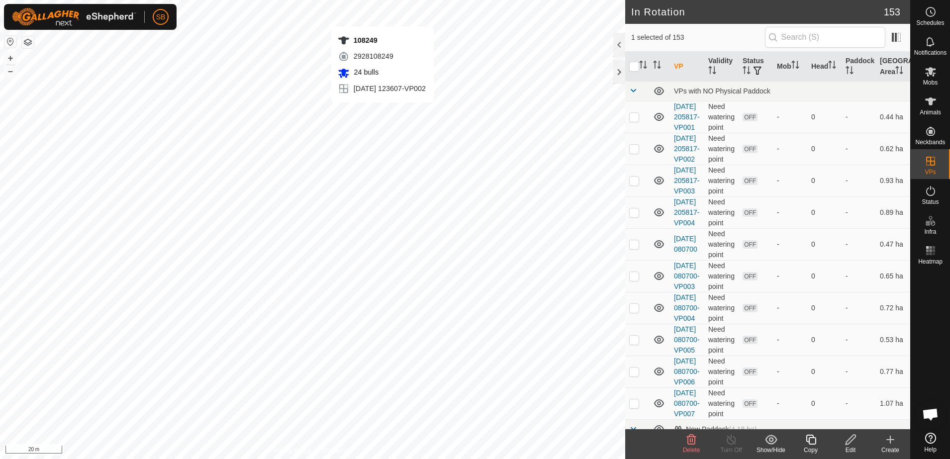
checkbox input "false"
checkbox input "true"
